Goal: Task Accomplishment & Management: Manage account settings

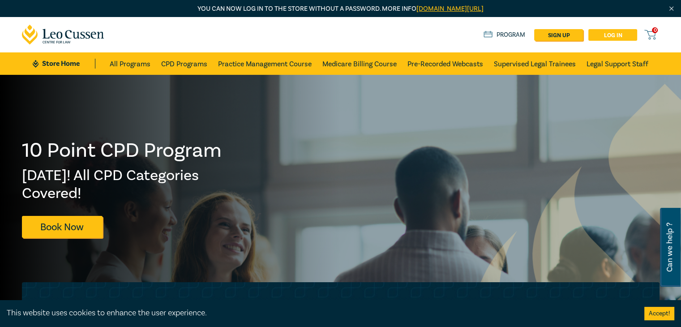
click at [630, 31] on link "Log in" at bounding box center [612, 35] width 49 height 12
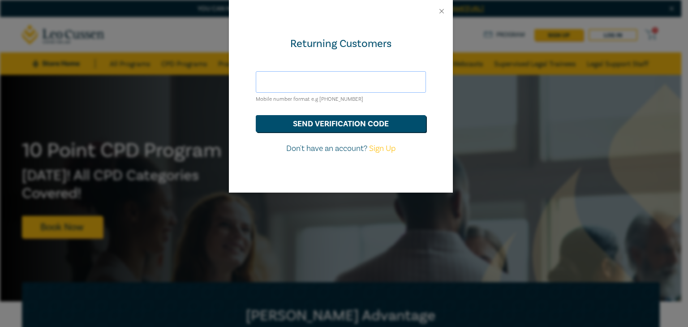
click at [351, 83] on input "text" at bounding box center [341, 81] width 170 height 21
type input "prarthana41@gmail.com"
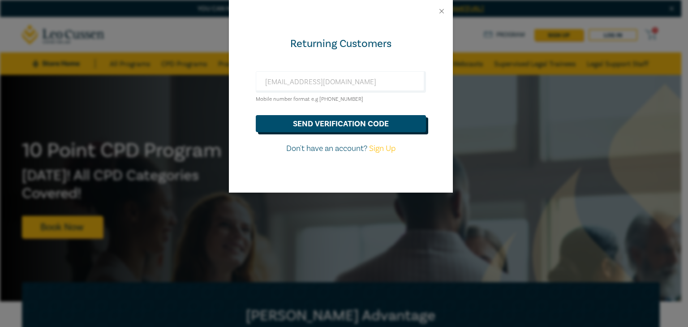
click at [340, 123] on button "send verification code" at bounding box center [341, 123] width 170 height 17
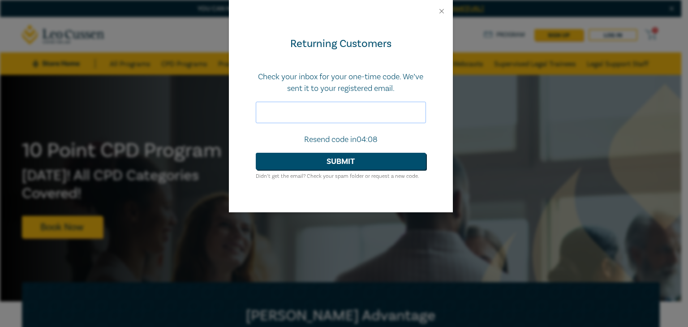
click at [334, 117] on input "text" at bounding box center [341, 112] width 170 height 21
type input "038818"
click at [330, 163] on button "Submit" at bounding box center [341, 161] width 170 height 17
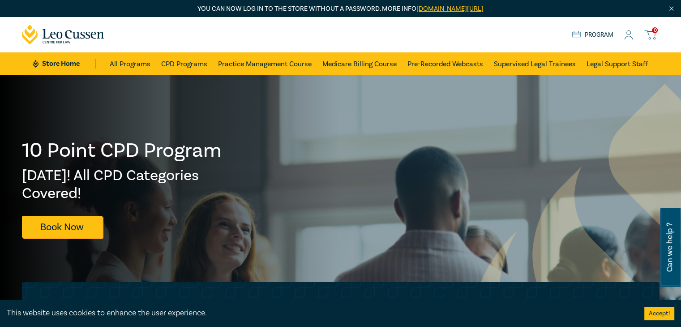
click at [630, 39] on icon at bounding box center [628, 34] width 9 height 9
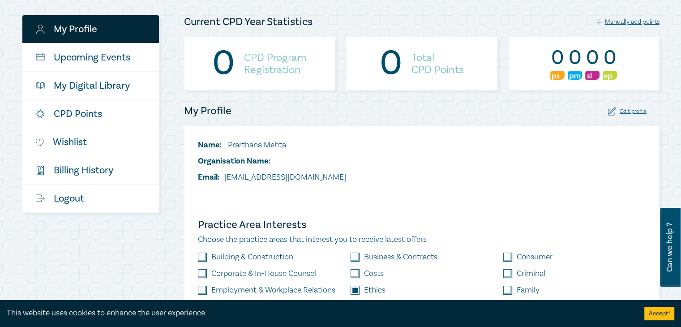
scroll to position [138, 0]
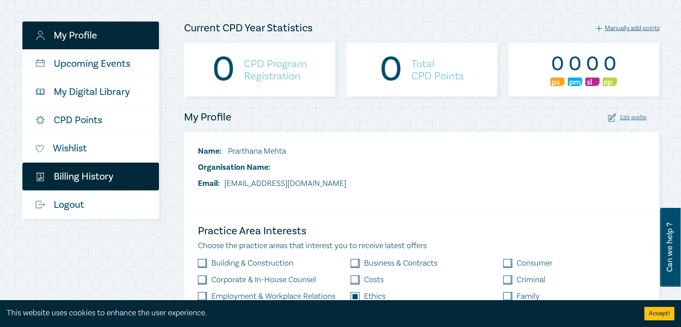
click at [89, 175] on link "$ Billing History" at bounding box center [90, 177] width 137 height 28
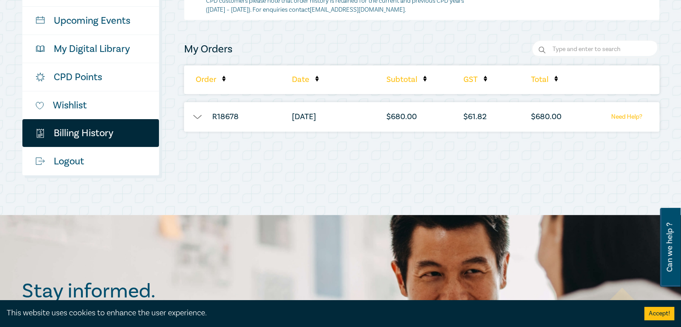
scroll to position [182, 0]
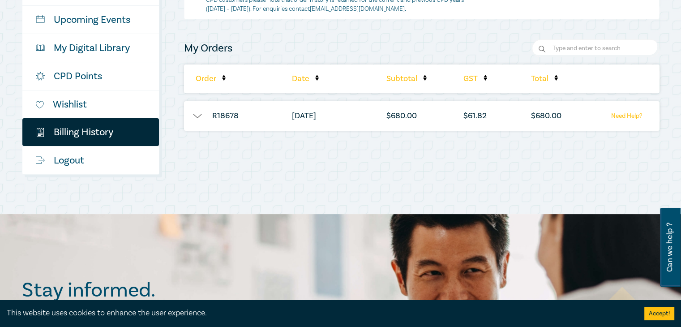
click at [233, 116] on li "R18678" at bounding box center [225, 116] width 83 height 30
click at [197, 116] on button "button" at bounding box center [197, 115] width 27 height 9
